Goal: Transaction & Acquisition: Purchase product/service

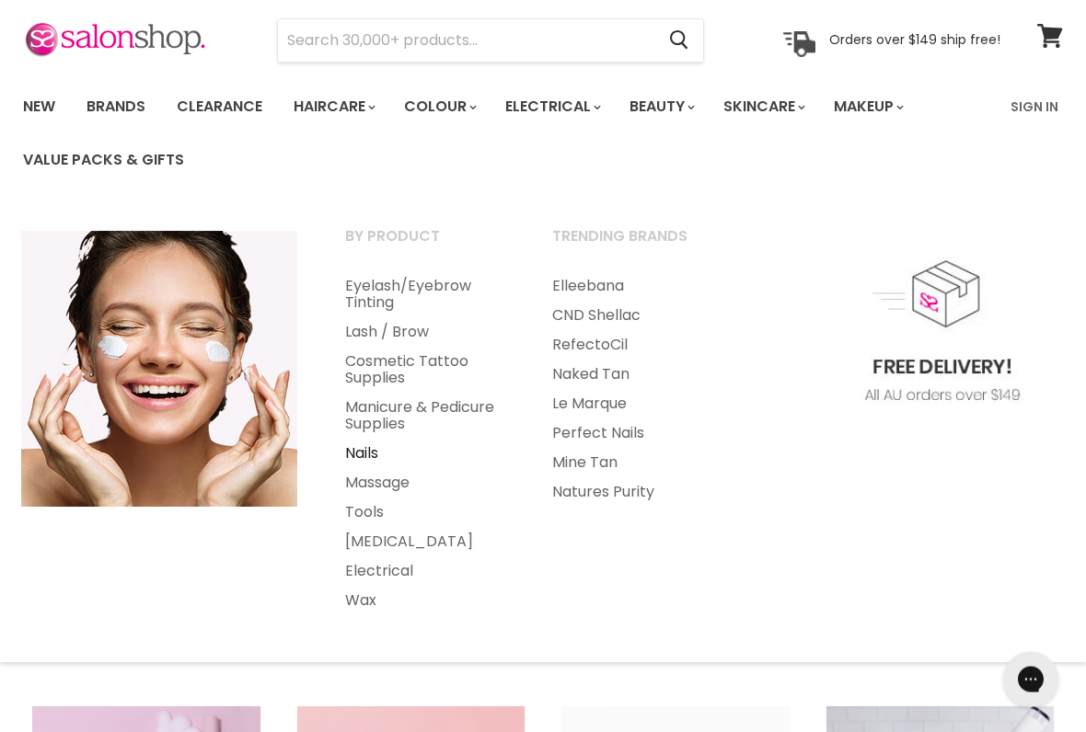
scroll to position [63, 0]
click at [369, 444] on link "Nails" at bounding box center [423, 453] width 203 height 29
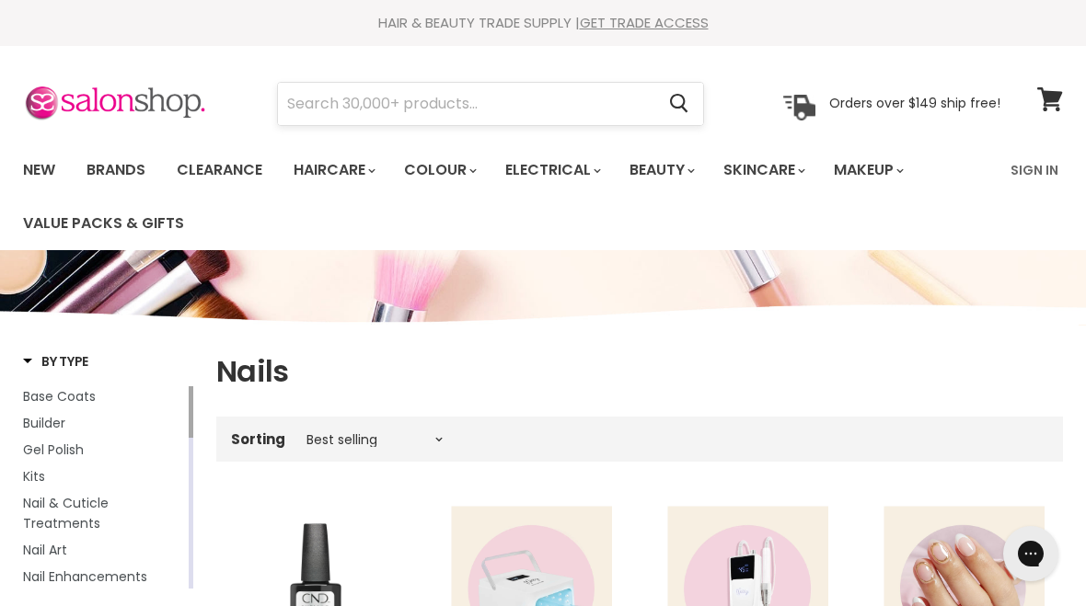
click at [324, 98] on input "Search" at bounding box center [466, 104] width 376 height 42
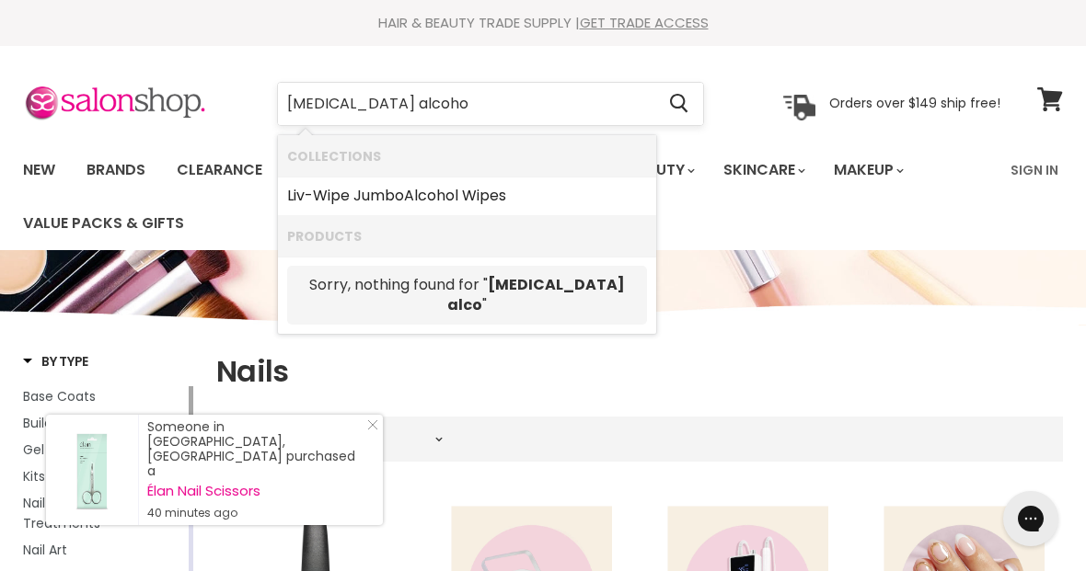
type input "Isopropyl alcohol"
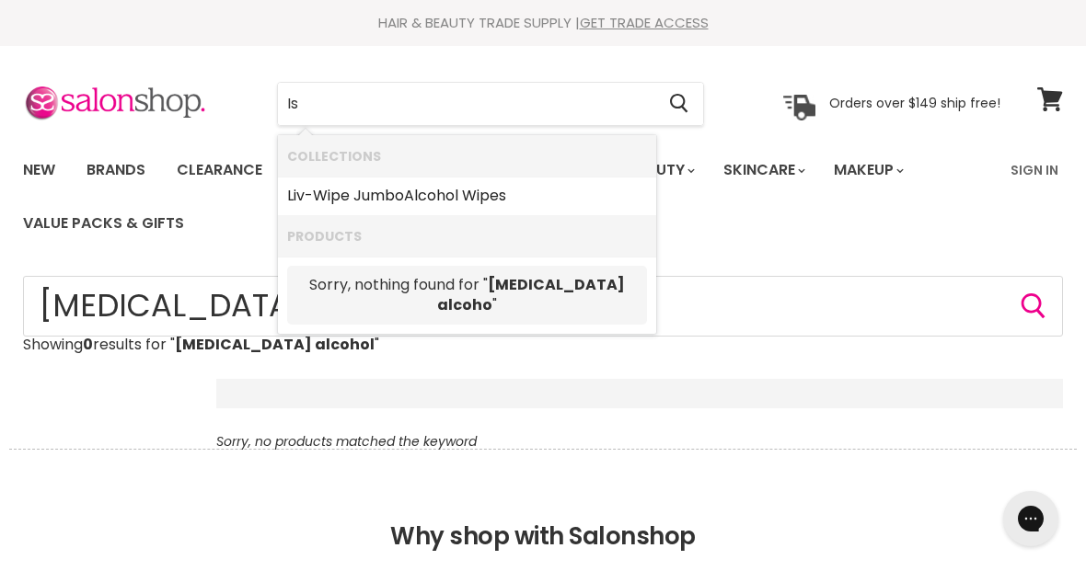
type input "I"
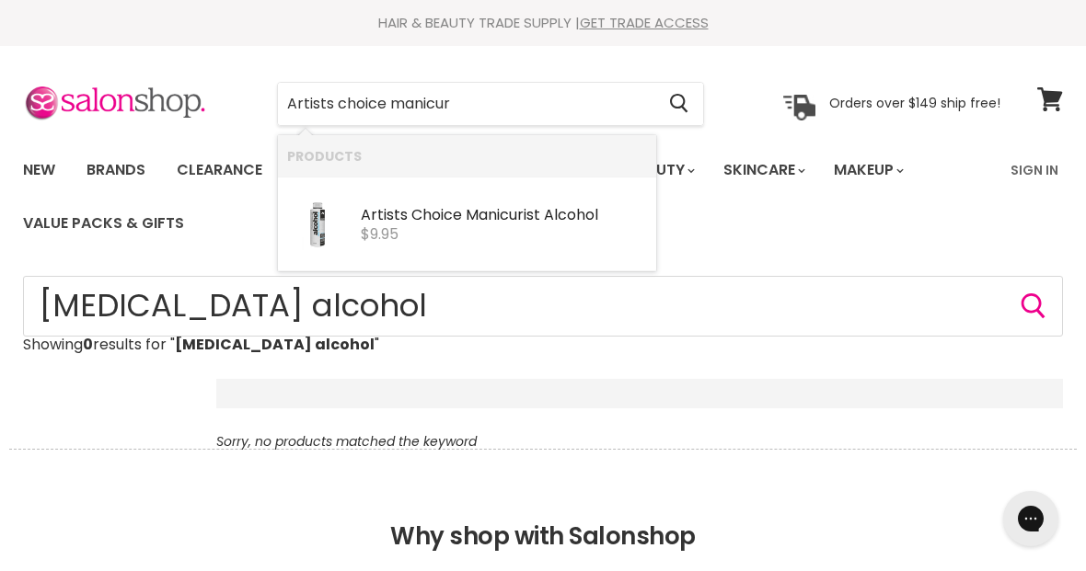
type input "Artists choice manicuri"
click at [569, 224] on div "Artists Choice Manicuri st Alcohol" at bounding box center [504, 216] width 286 height 19
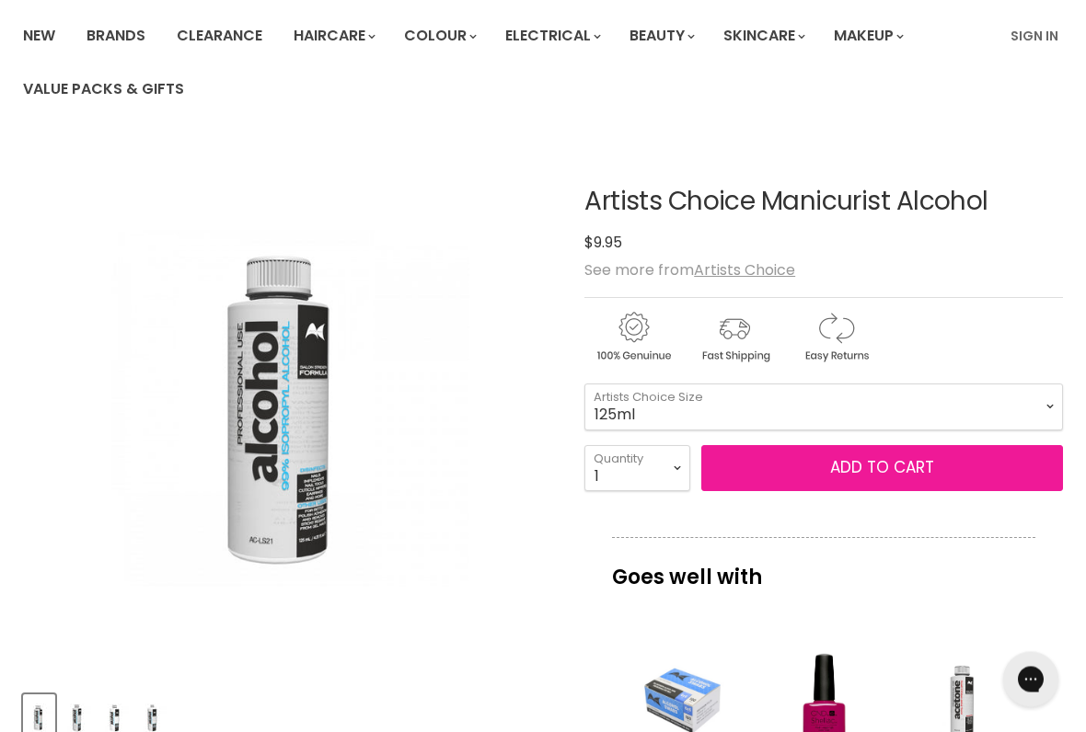
scroll to position [137, 0]
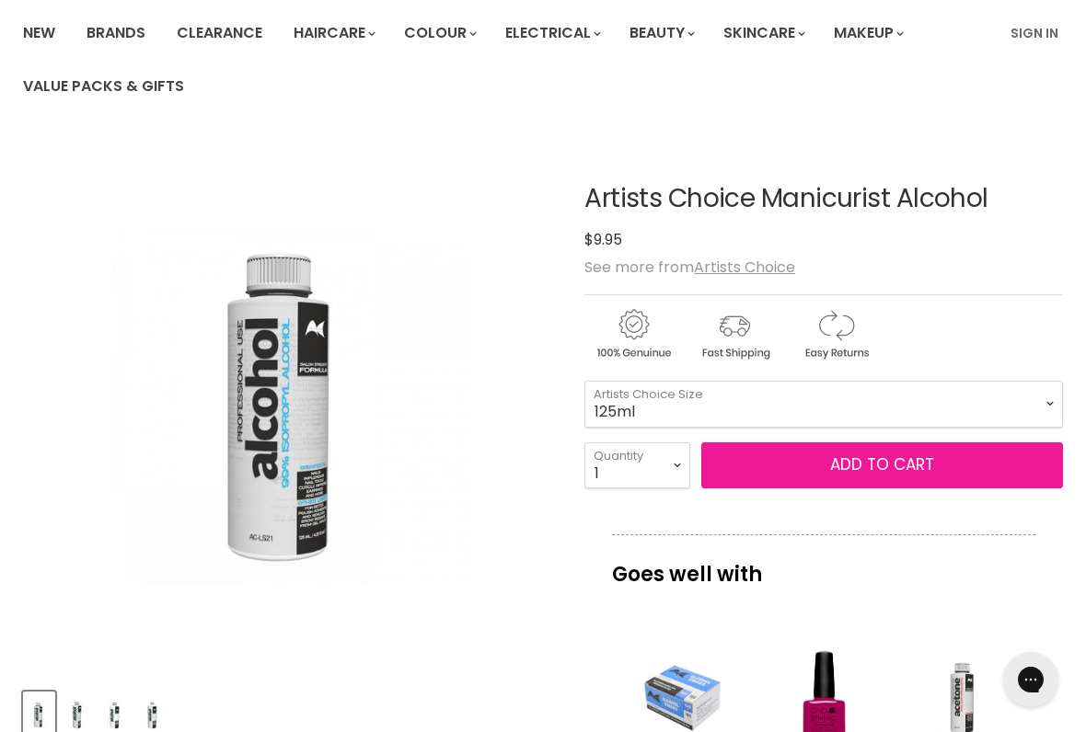
click at [927, 471] on span "Add to cart" at bounding box center [882, 465] width 104 height 22
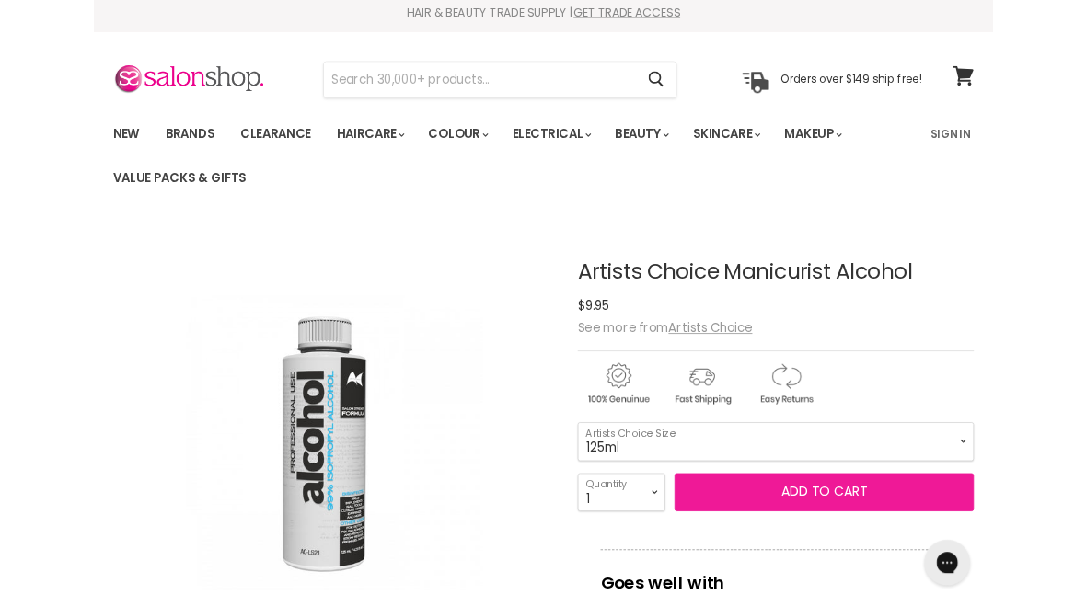
scroll to position [7, 0]
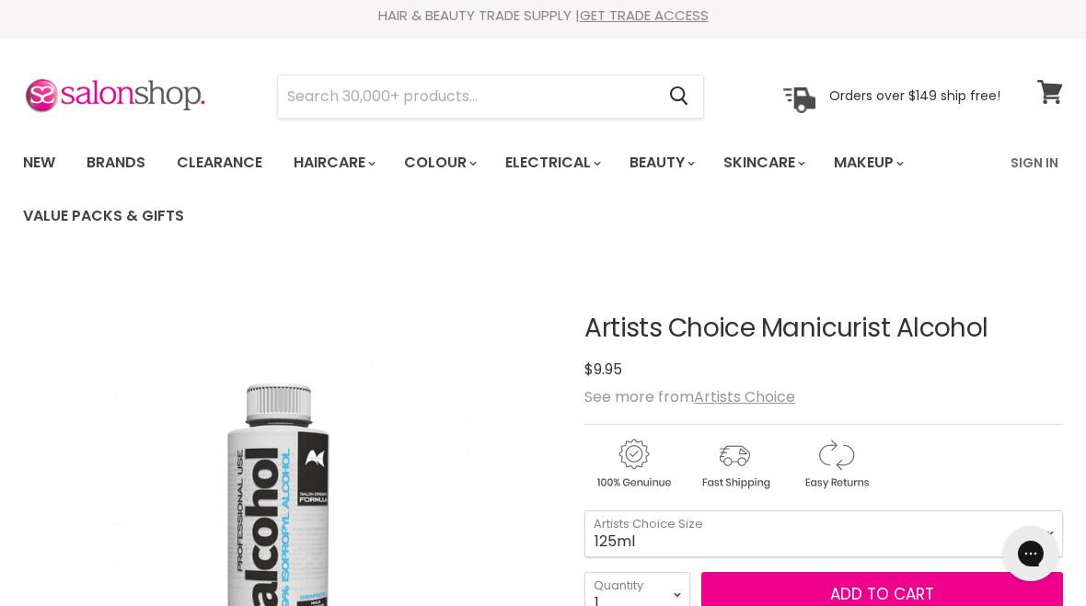
click at [1046, 94] on icon at bounding box center [1049, 92] width 25 height 24
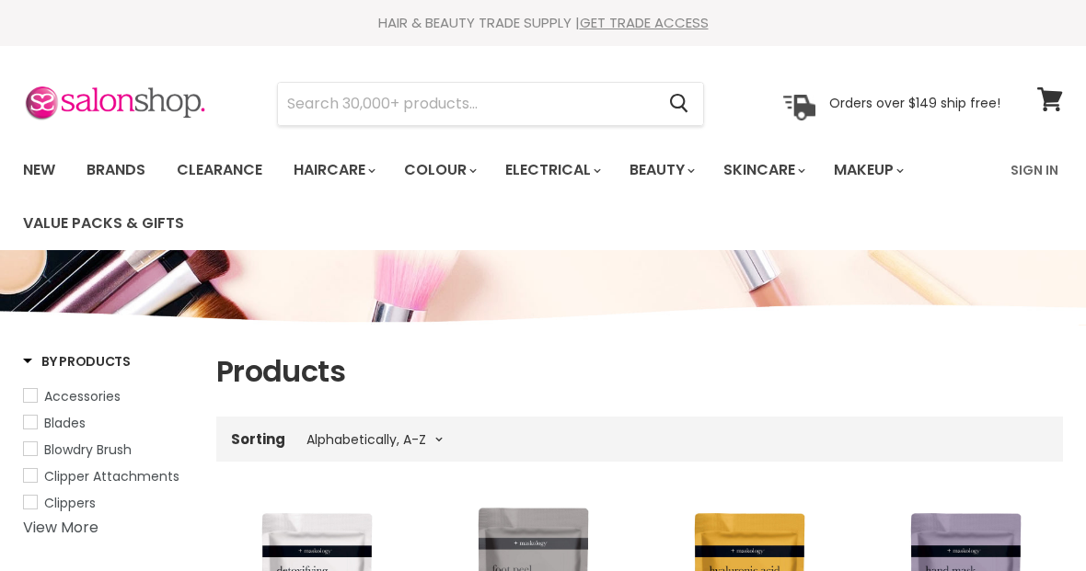
select select "title-ascending"
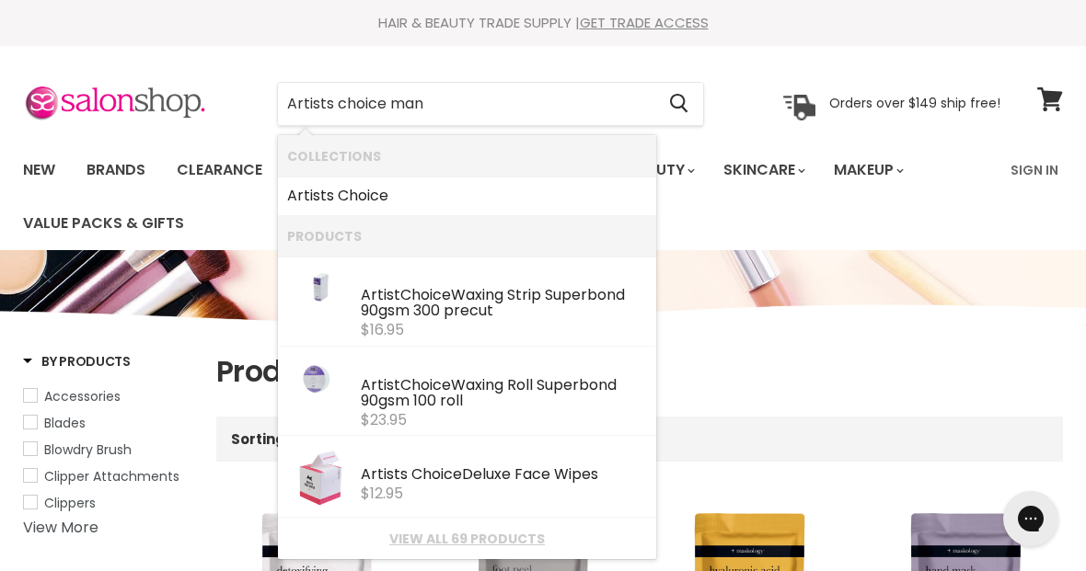
type input "Artists choice mani"
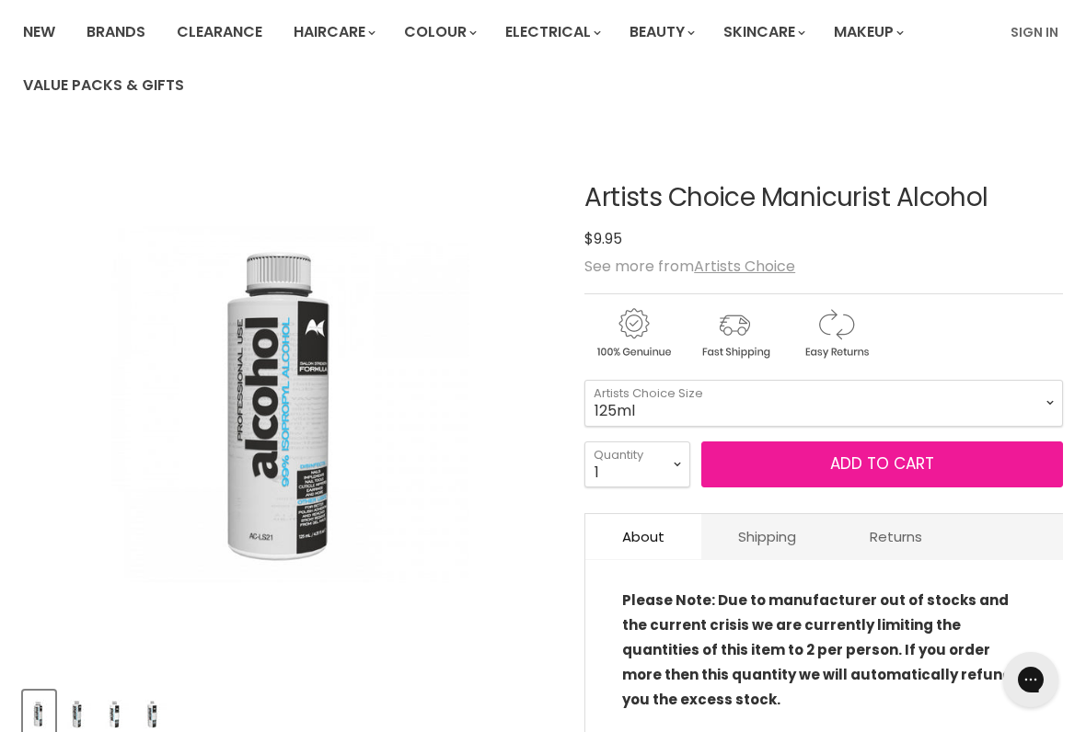
click at [899, 465] on span "Add to cart" at bounding box center [882, 464] width 104 height 22
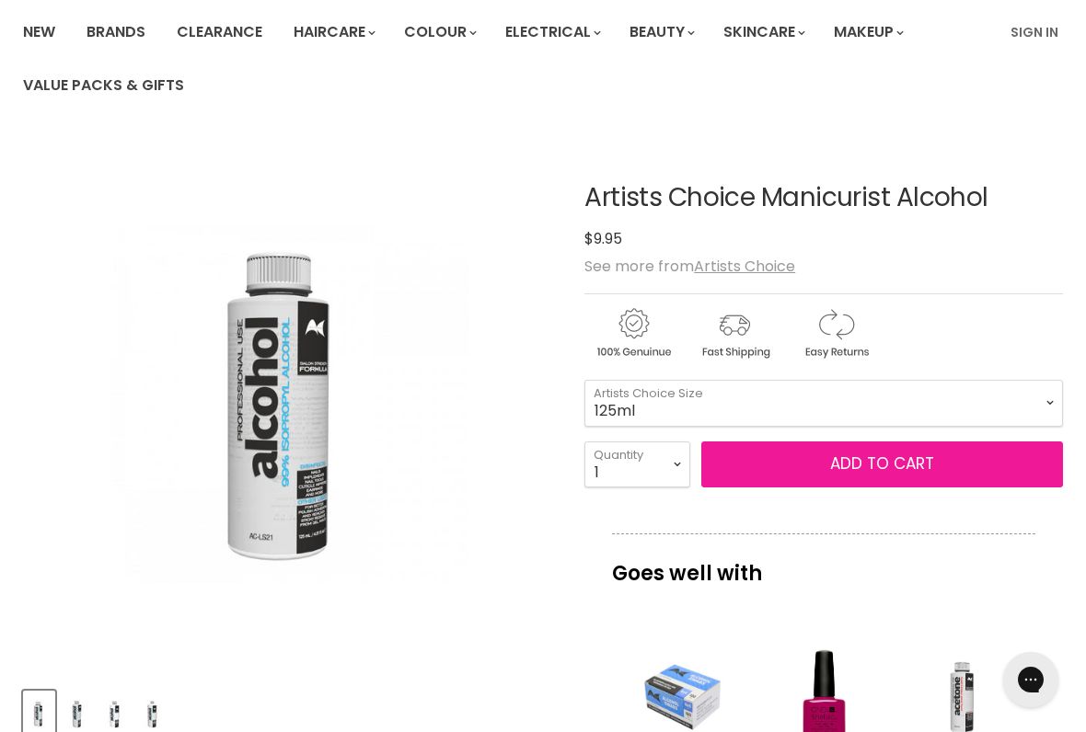
click at [880, 474] on span "Add to cart" at bounding box center [882, 464] width 104 height 22
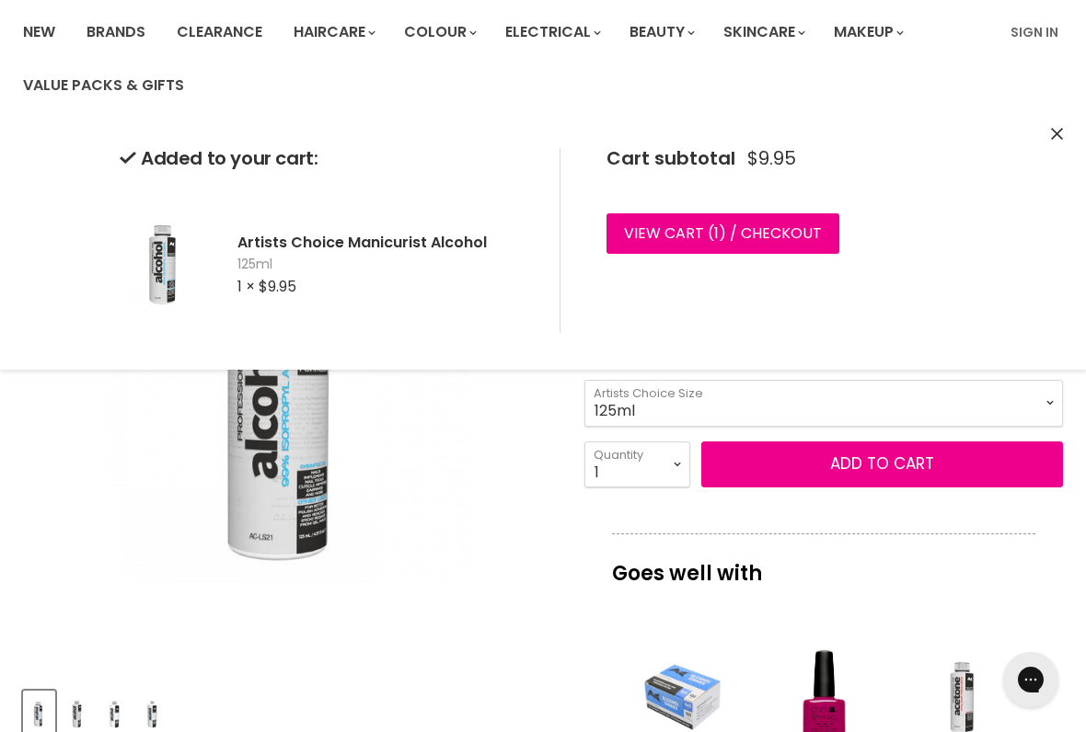
click at [1067, 131] on div "Added to your cart: Artists Choice Manicurist Alcohol 125ml 1 × $9.95 Cart subt…" at bounding box center [543, 240] width 1086 height 259
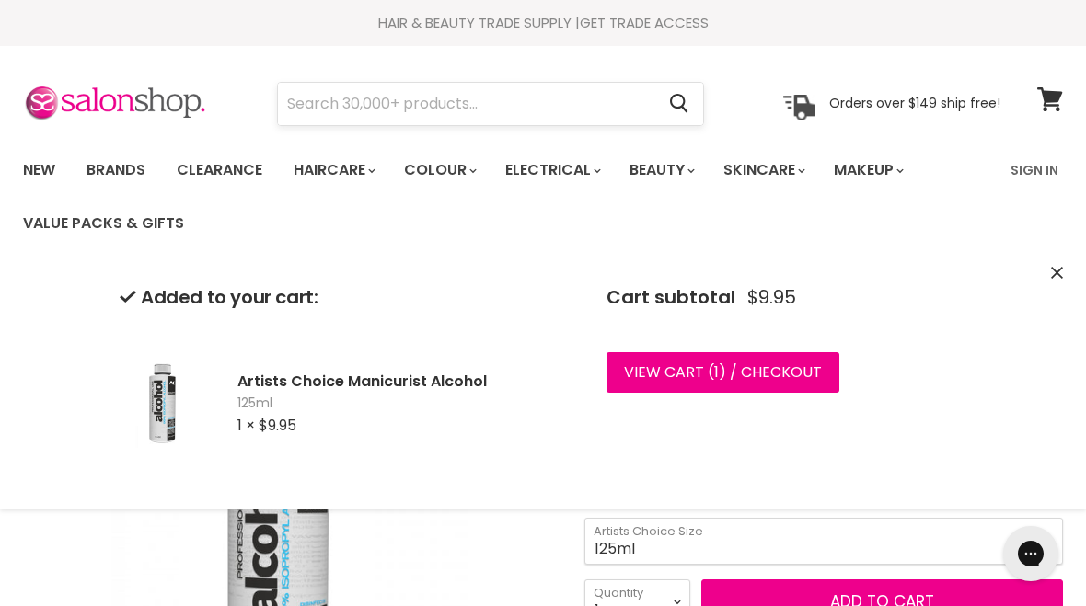
click at [548, 102] on input "Search" at bounding box center [466, 104] width 376 height 42
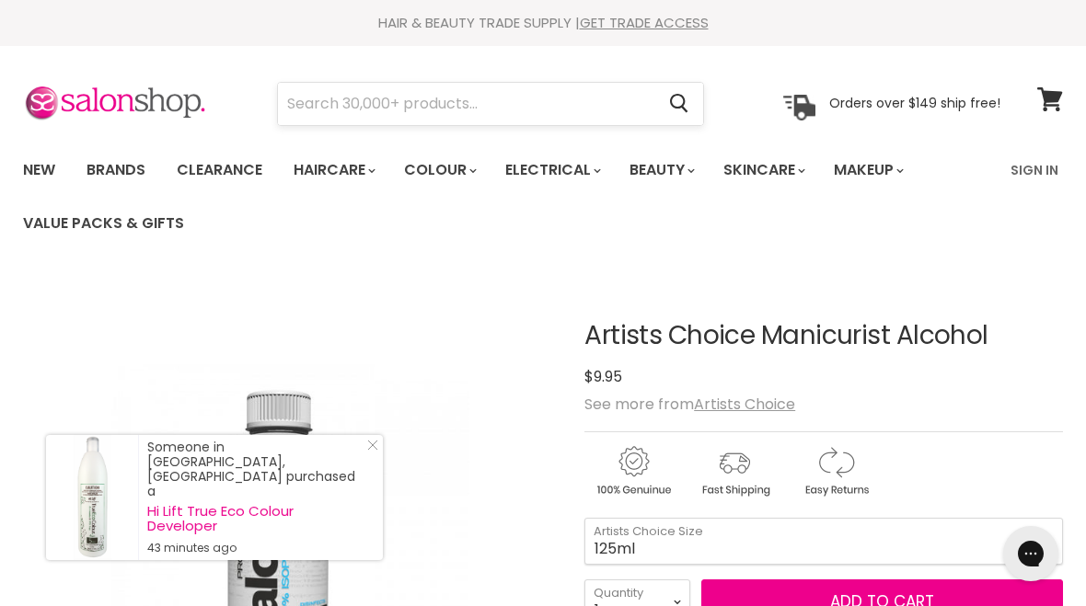
click at [593, 89] on input "Search" at bounding box center [466, 104] width 376 height 42
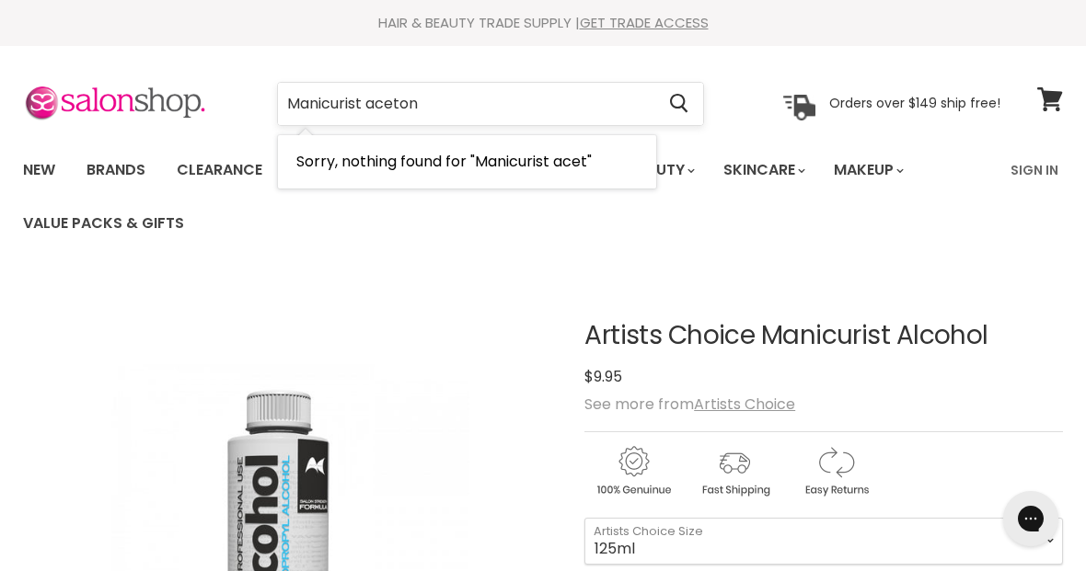
type input "Manicurist acetone"
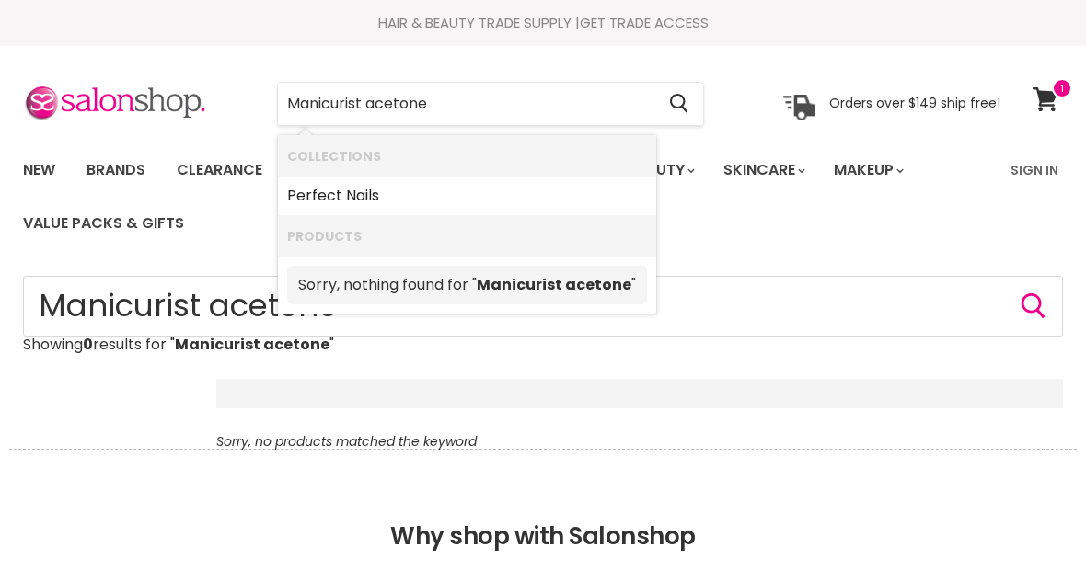
click at [291, 102] on input "Manicurist acetone" at bounding box center [466, 104] width 376 height 42
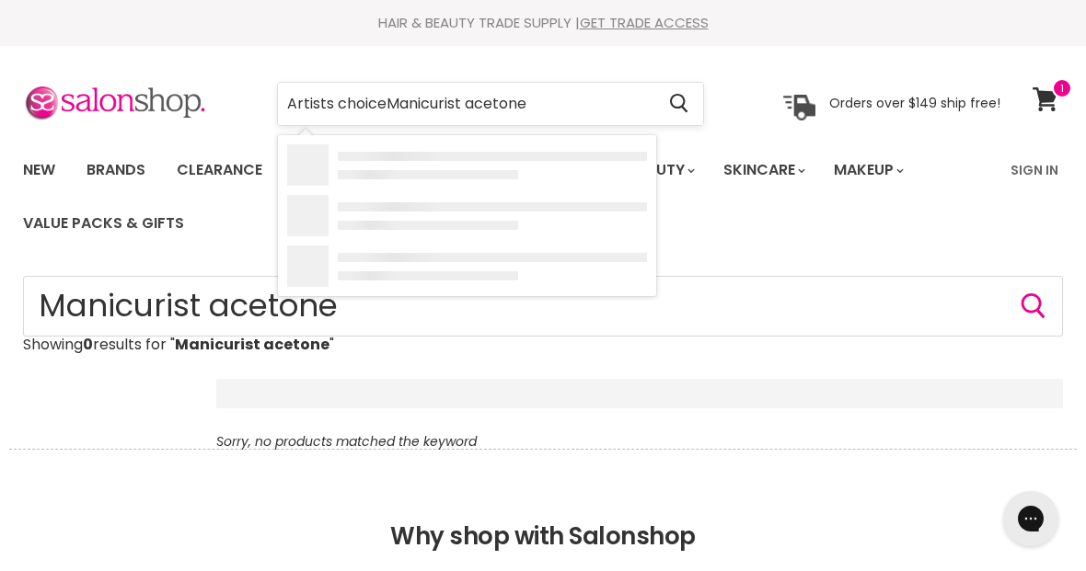
type input "Artists choice Manicurist acetone"
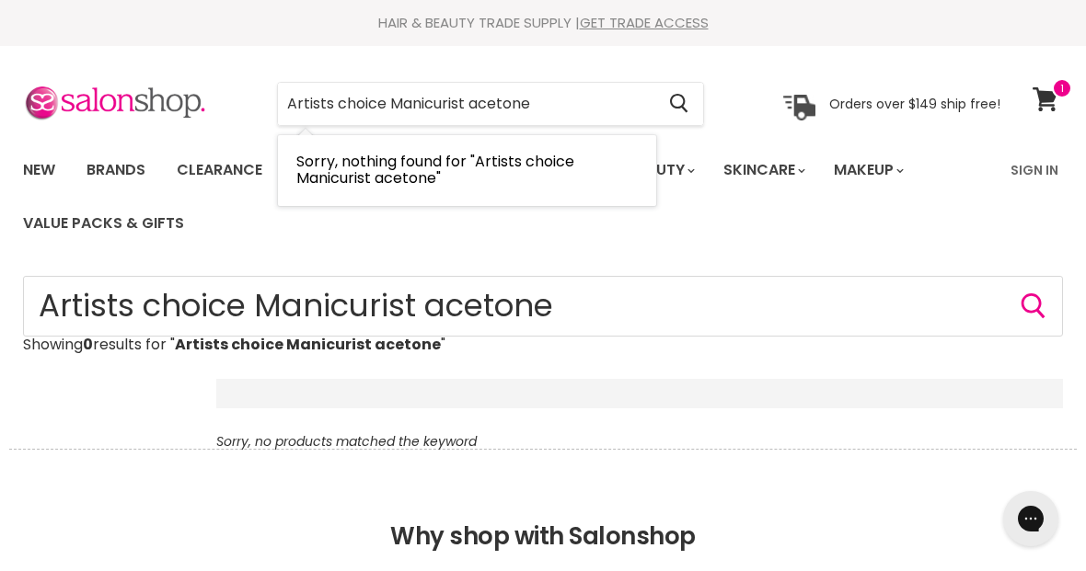
type input "Artists choice Manicuris acetone"
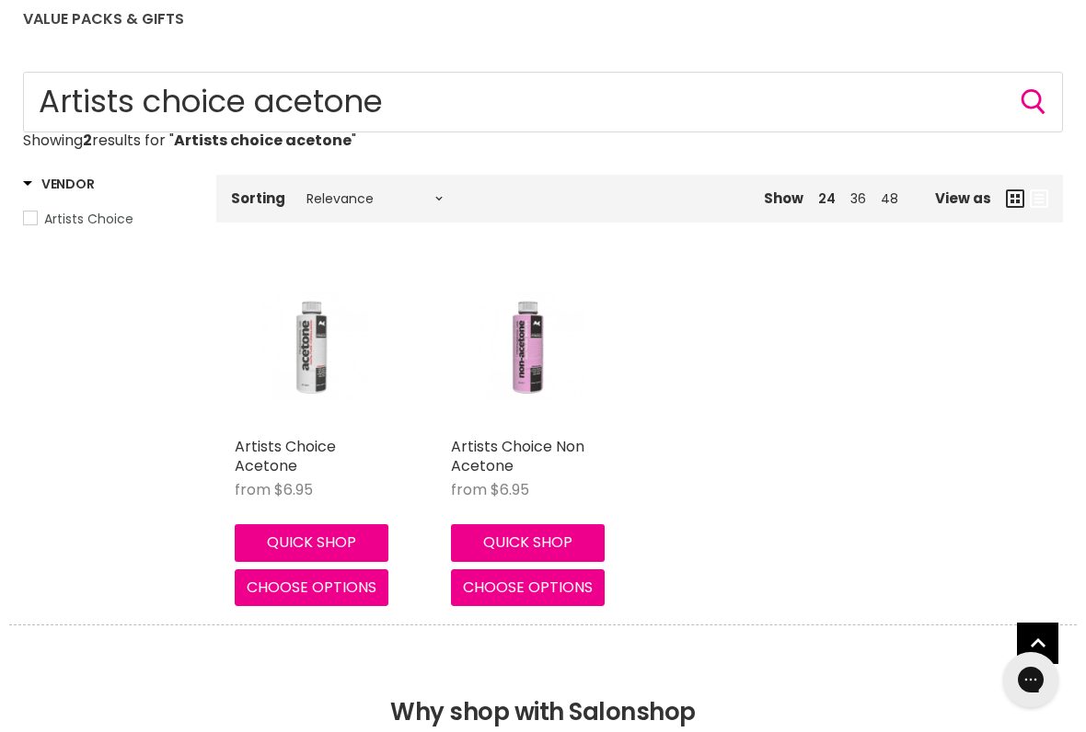
click at [293, 340] on img "Main content" at bounding box center [315, 347] width 108 height 161
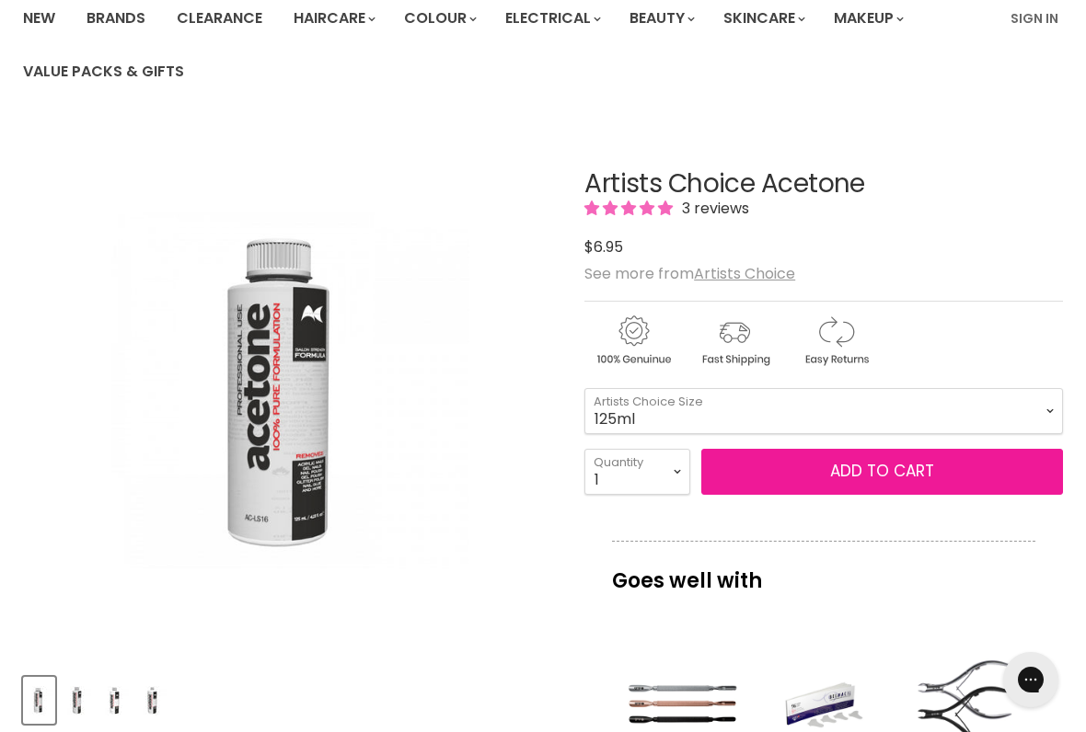
click at [884, 477] on span "Add to cart" at bounding box center [882, 471] width 104 height 22
click at [881, 477] on span "Add to cart" at bounding box center [882, 471] width 104 height 22
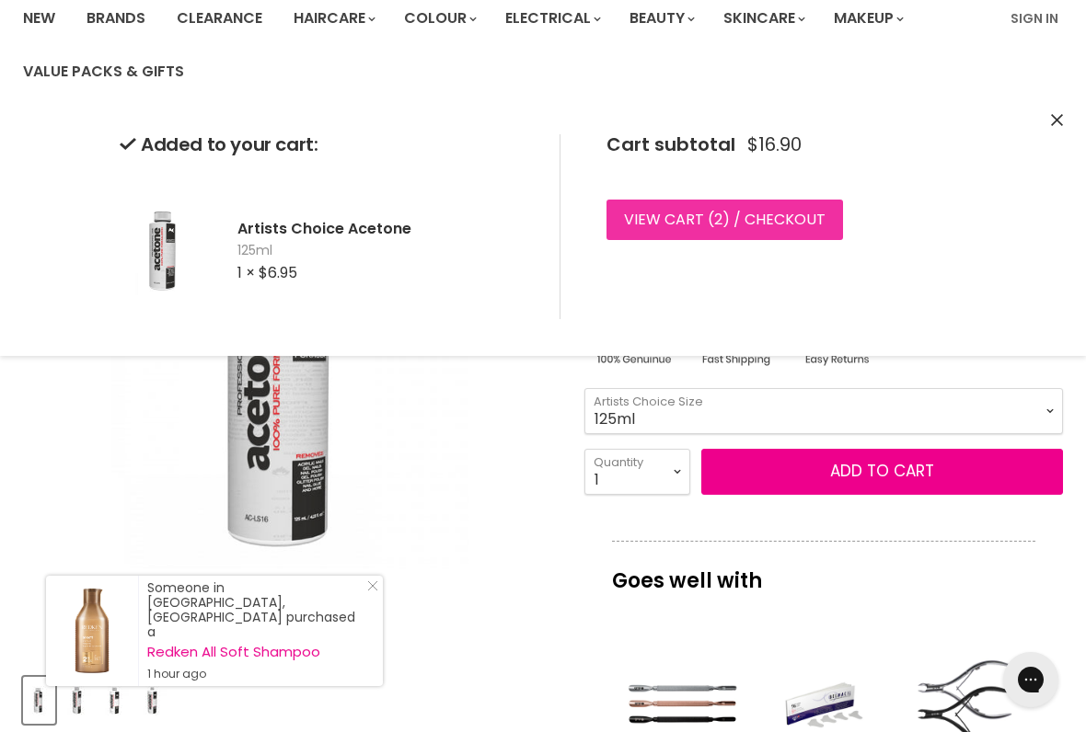
click at [752, 215] on link "View cart ( 2 ) / Checkout" at bounding box center [724, 220] width 236 height 40
